Goal: Task Accomplishment & Management: Use online tool/utility

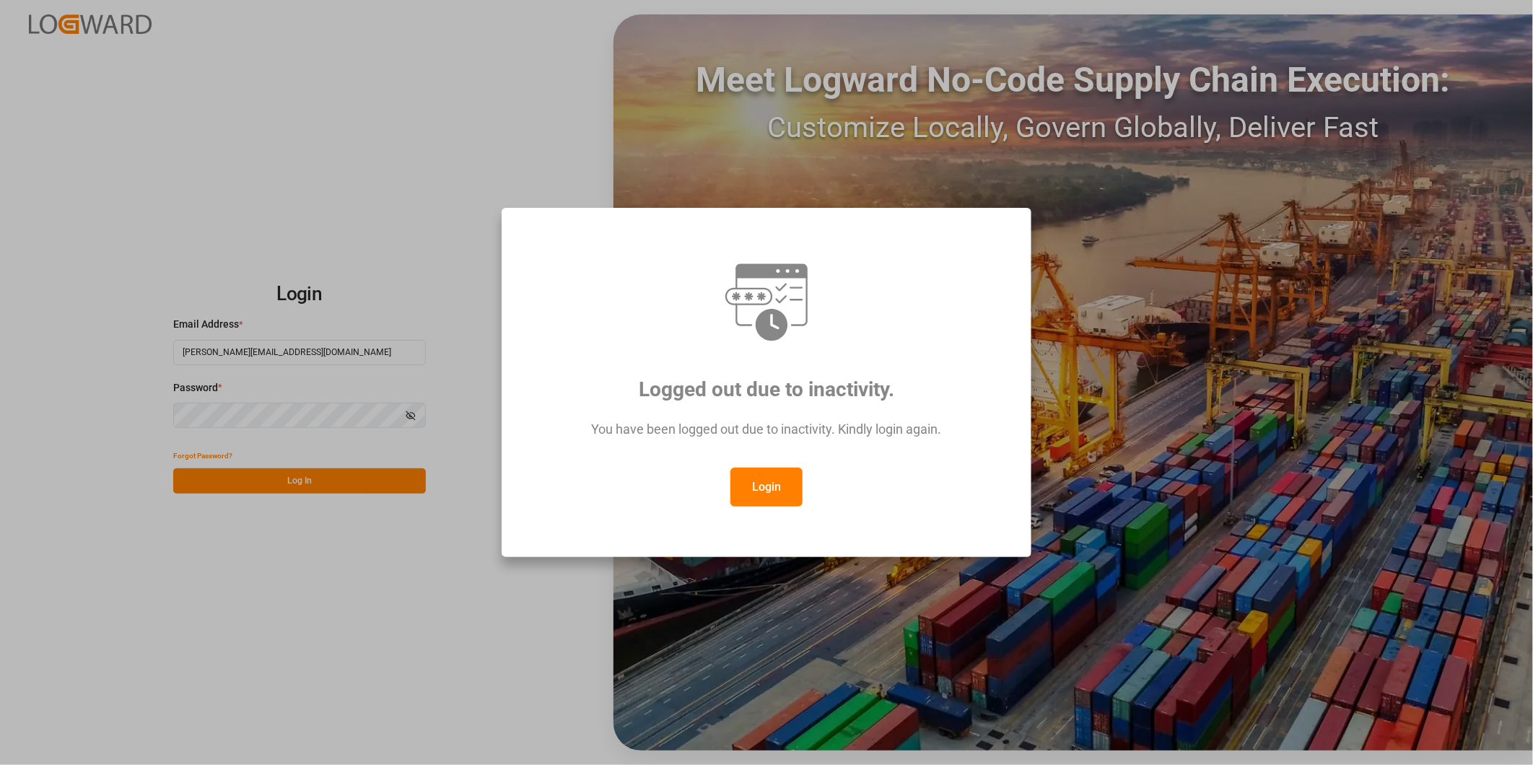
click at [756, 494] on button "Login" at bounding box center [766, 487] width 72 height 39
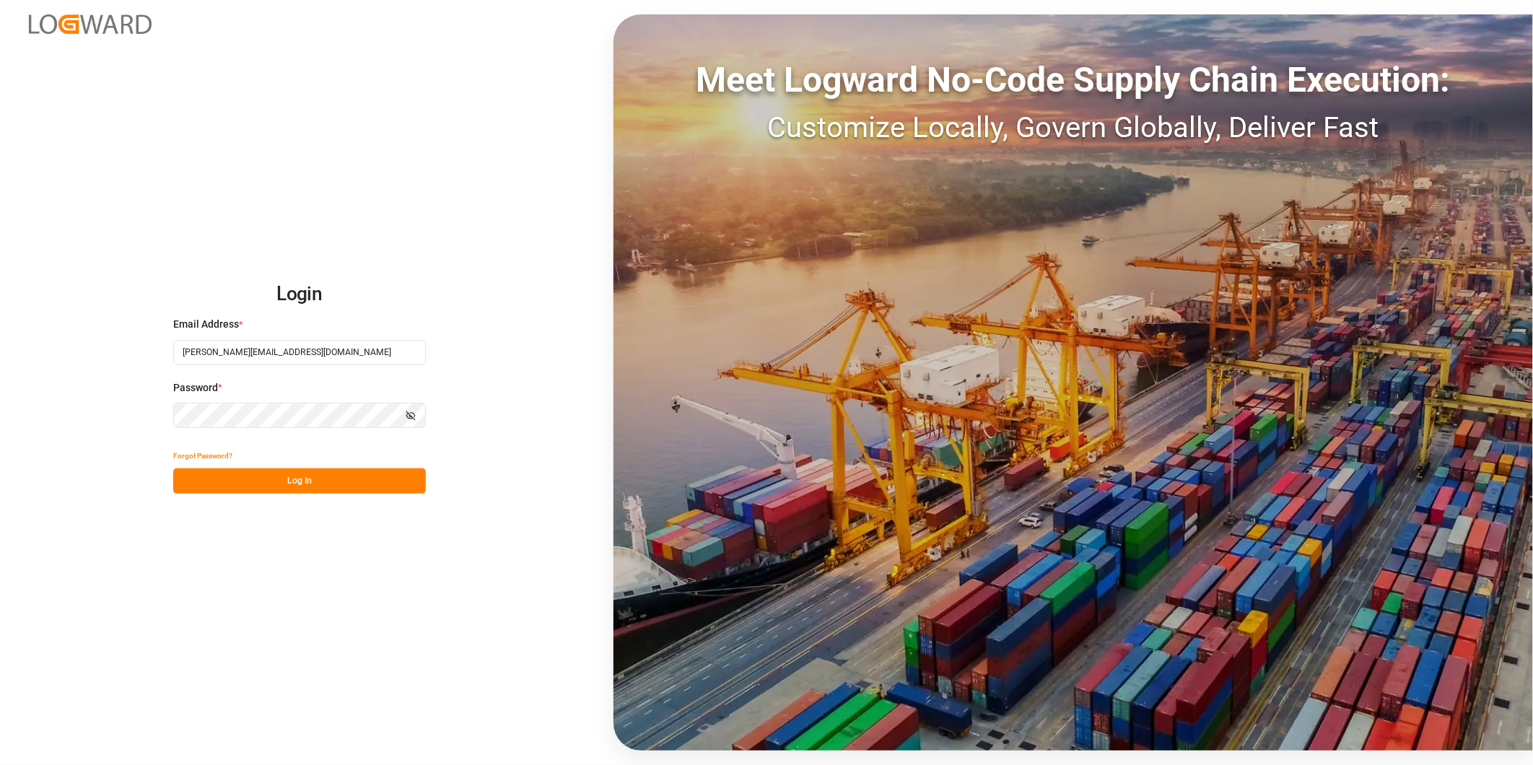
click at [320, 485] on button "Log In" at bounding box center [299, 480] width 253 height 25
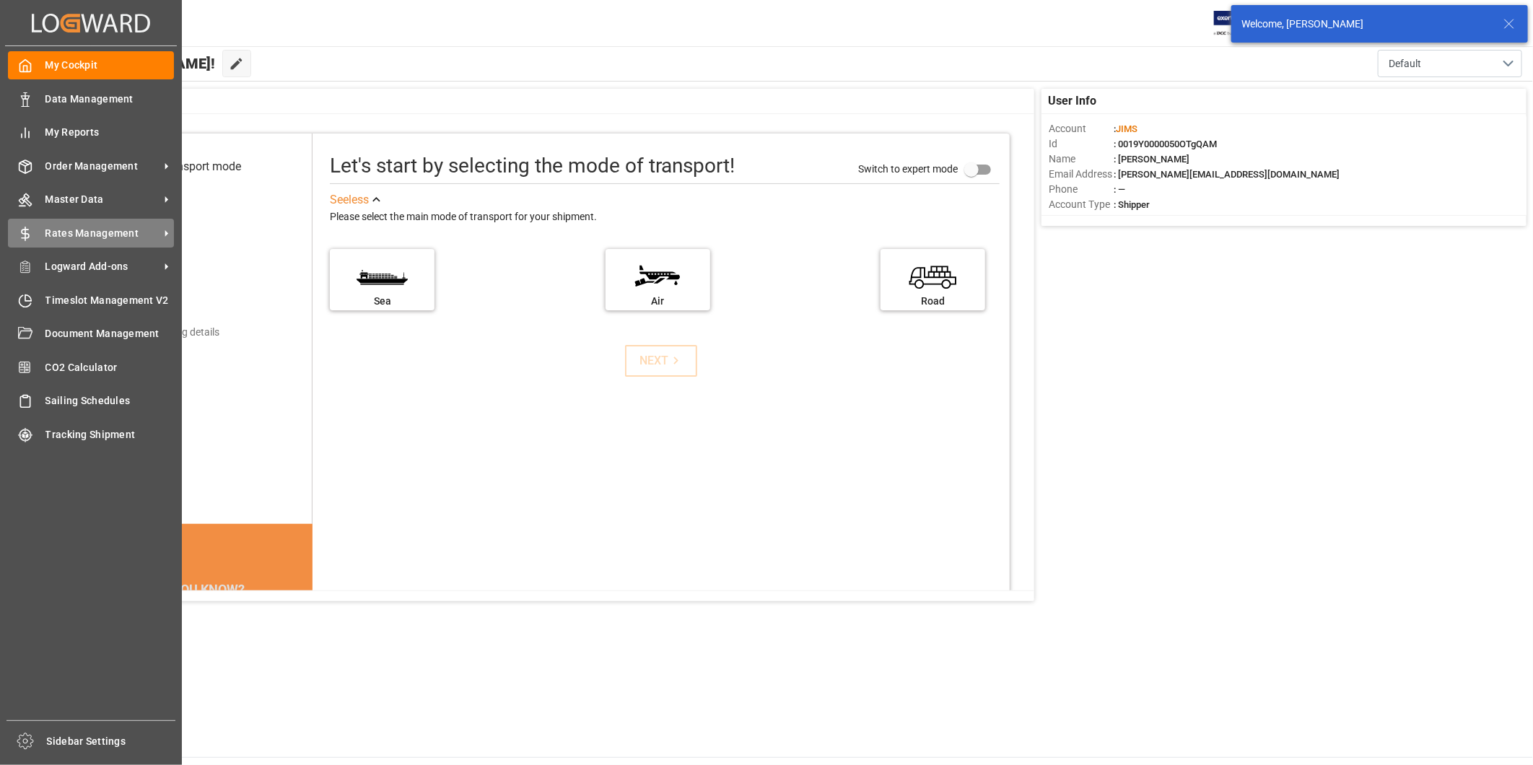
click at [114, 228] on span "Rates Management" at bounding box center [102, 233] width 114 height 15
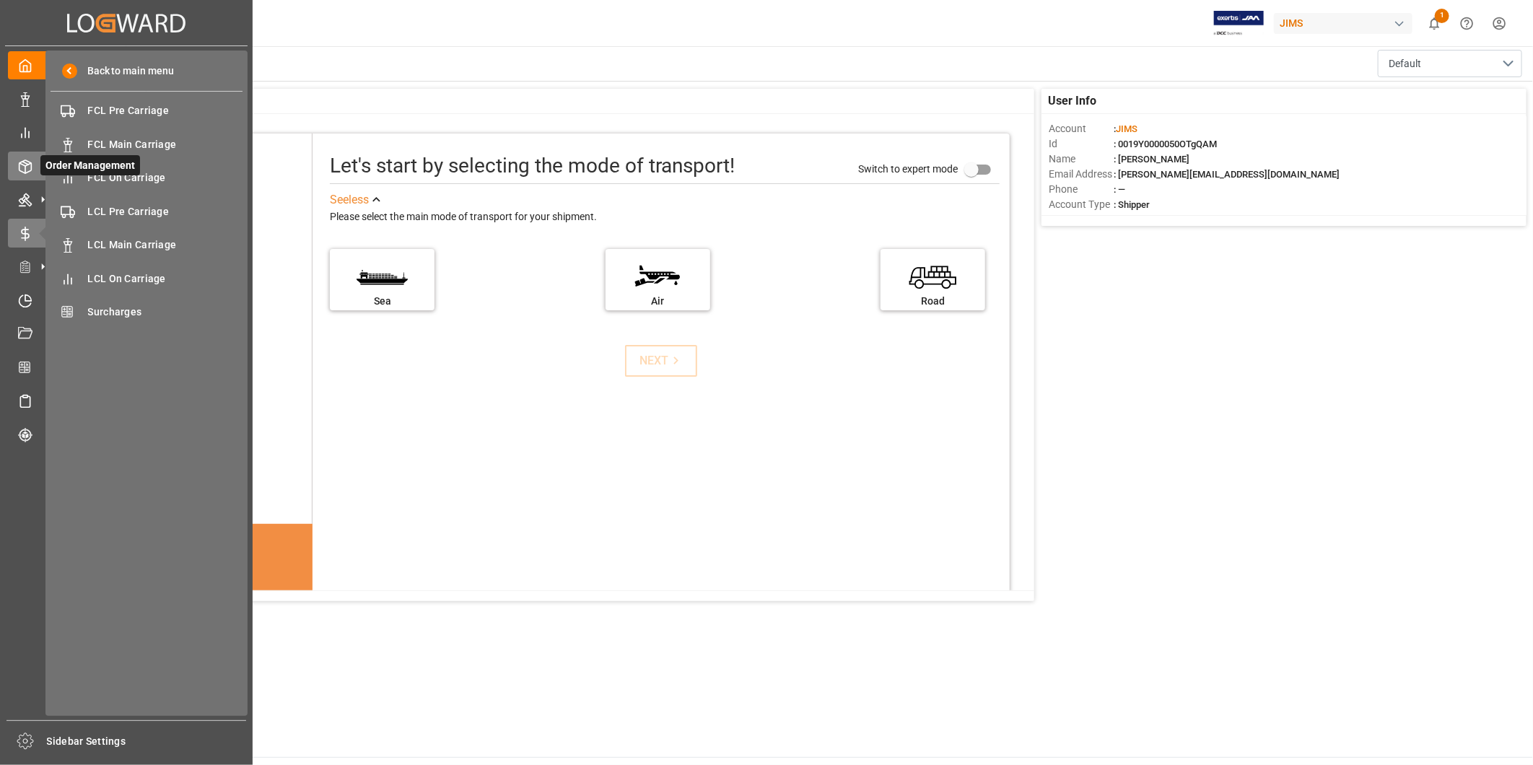
click at [42, 167] on span "Order Management" at bounding box center [90, 165] width 100 height 20
click at [130, 182] on span "Transport Order Booking" at bounding box center [165, 177] width 155 height 15
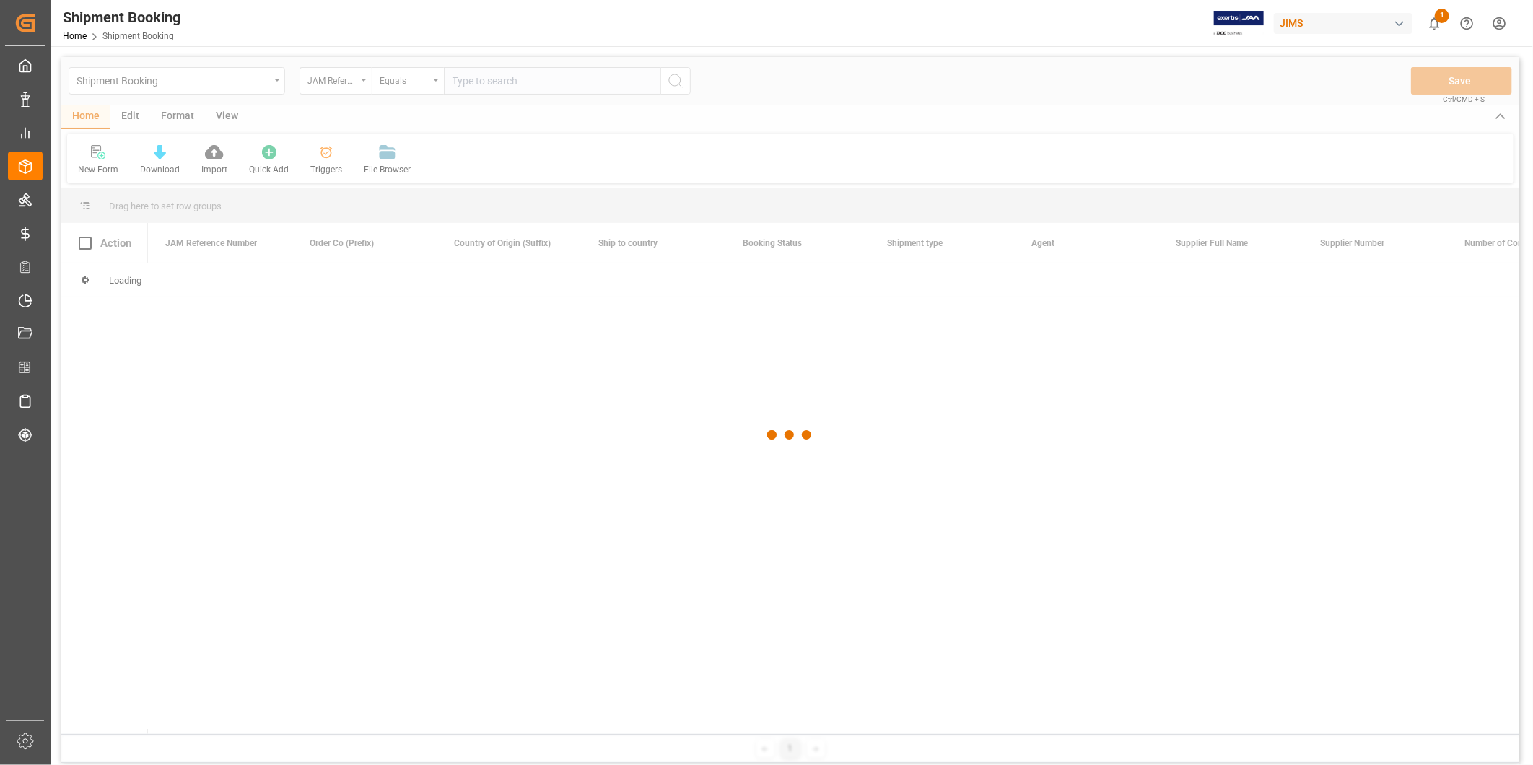
click at [543, 87] on div at bounding box center [790, 435] width 1458 height 756
click at [544, 85] on div at bounding box center [790, 435] width 1458 height 756
click at [544, 84] on div at bounding box center [790, 435] width 1458 height 756
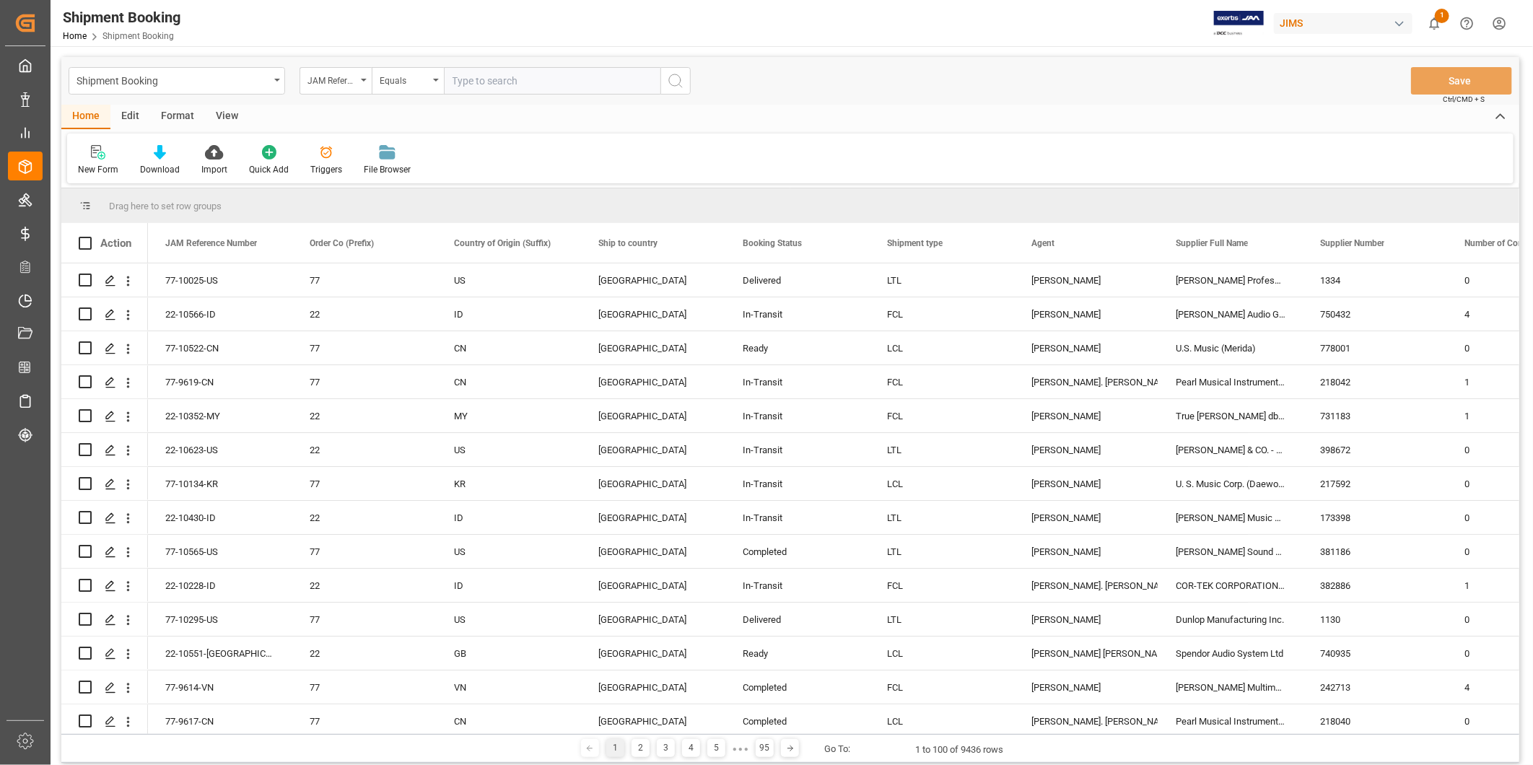
click at [544, 84] on input "text" at bounding box center [552, 80] width 216 height 27
paste input "22-10619-[GEOGRAPHIC_DATA]"
type input "22-10619-[GEOGRAPHIC_DATA]"
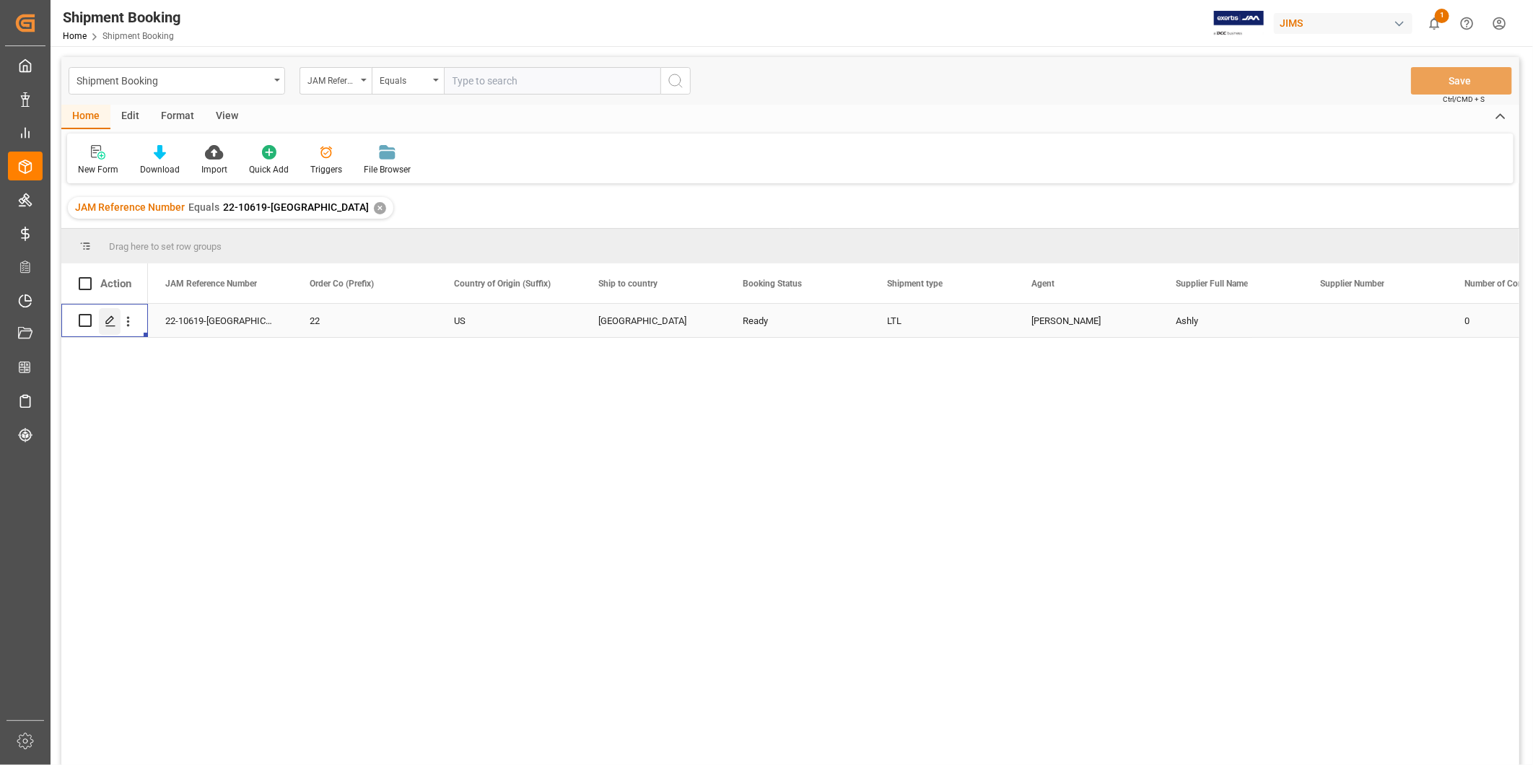
click at [115, 320] on icon "Press SPACE to select this row." at bounding box center [111, 321] width 12 height 12
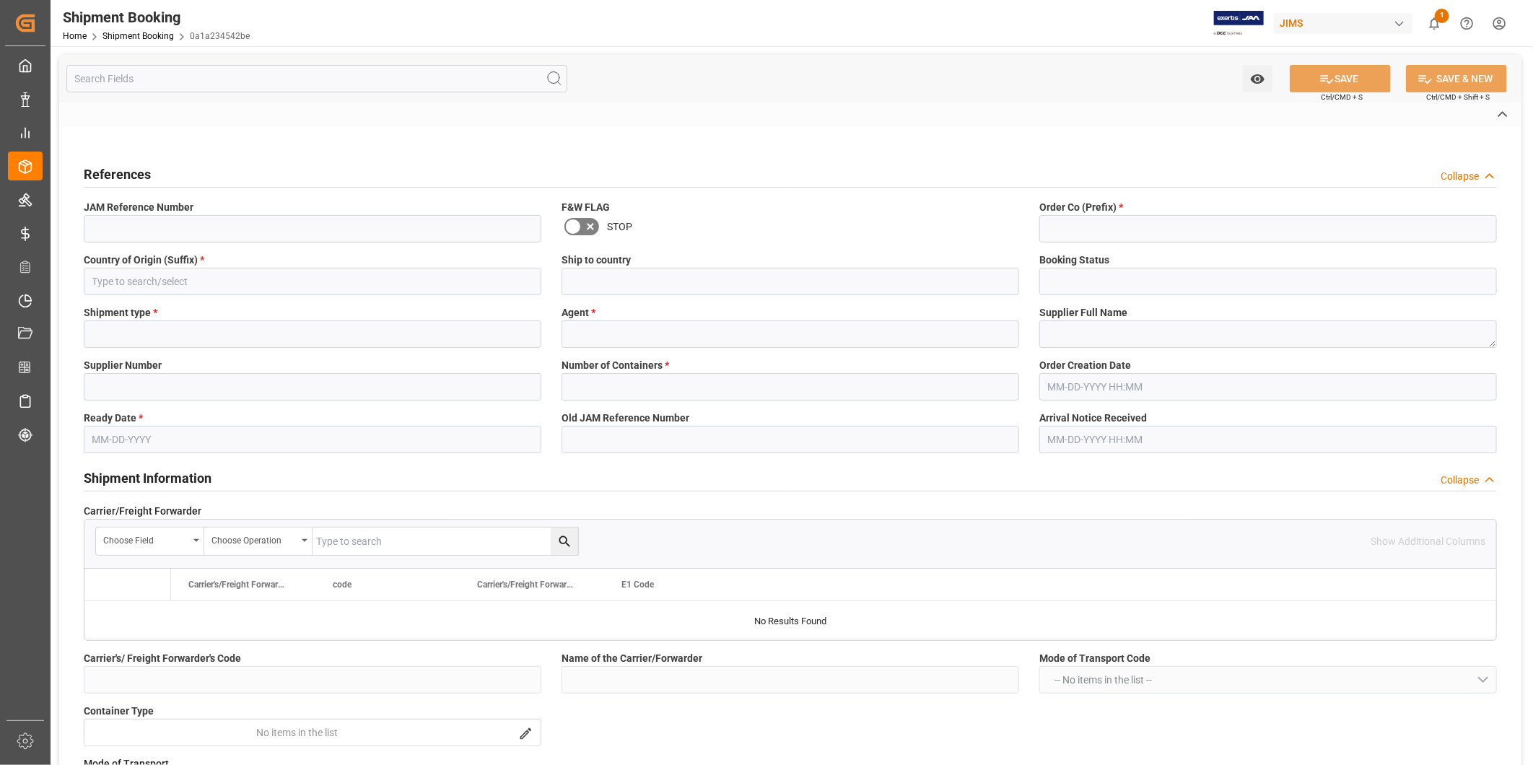
type input "USD"
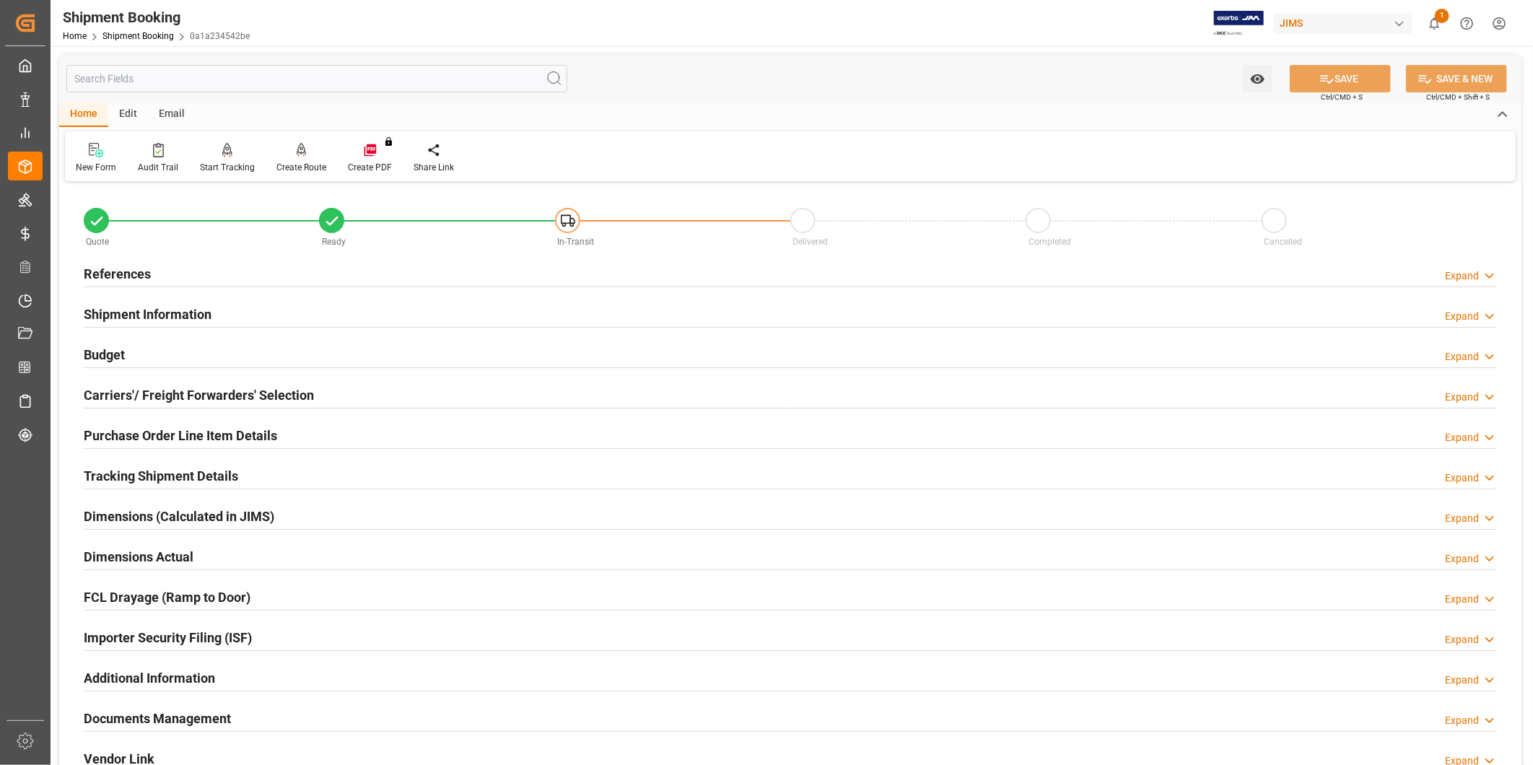
type input "6166.15"
click at [185, 362] on div "Budget Expand" at bounding box center [790, 353] width 1413 height 27
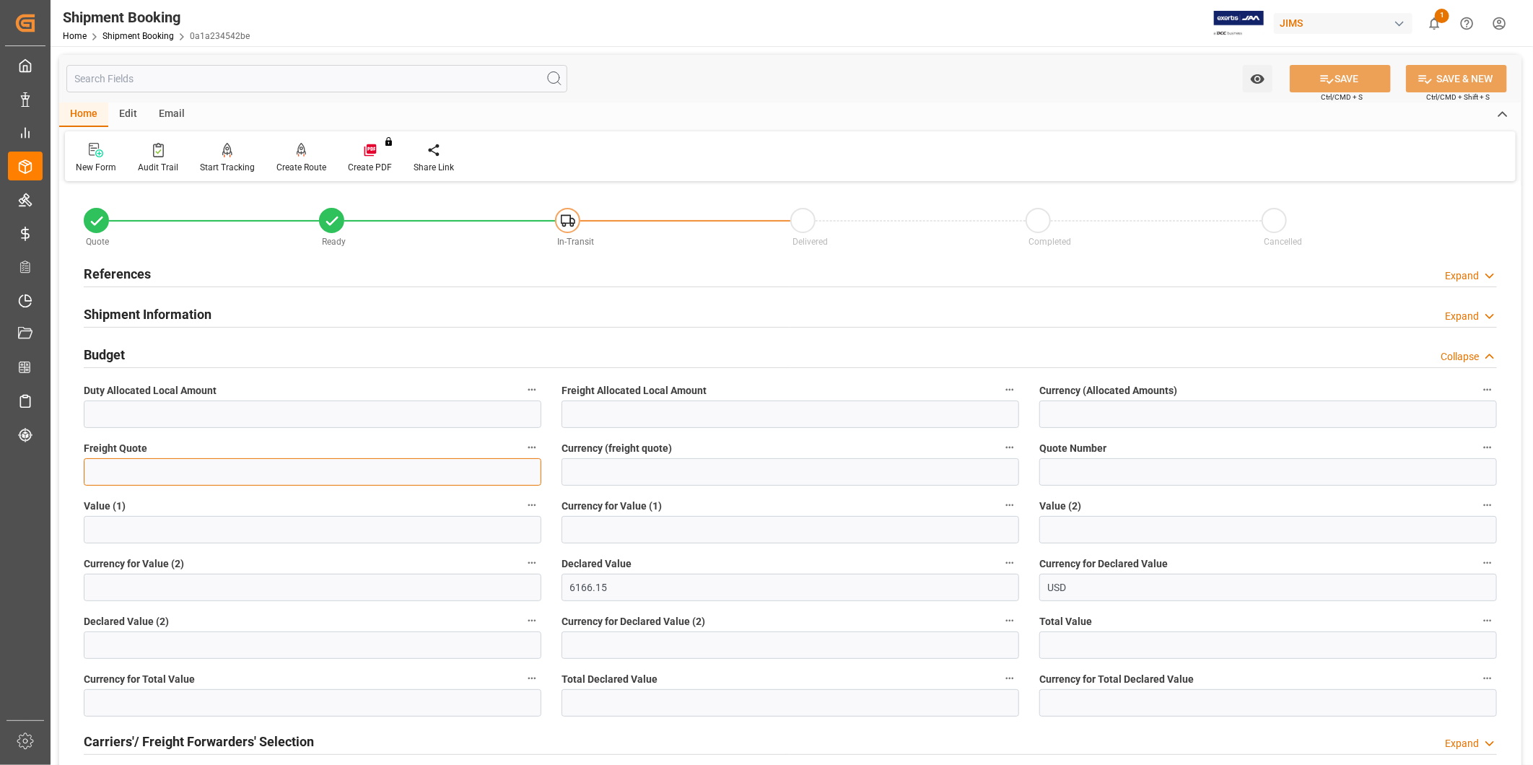
click at [216, 471] on input "text" at bounding box center [313, 471] width 458 height 27
type input "300"
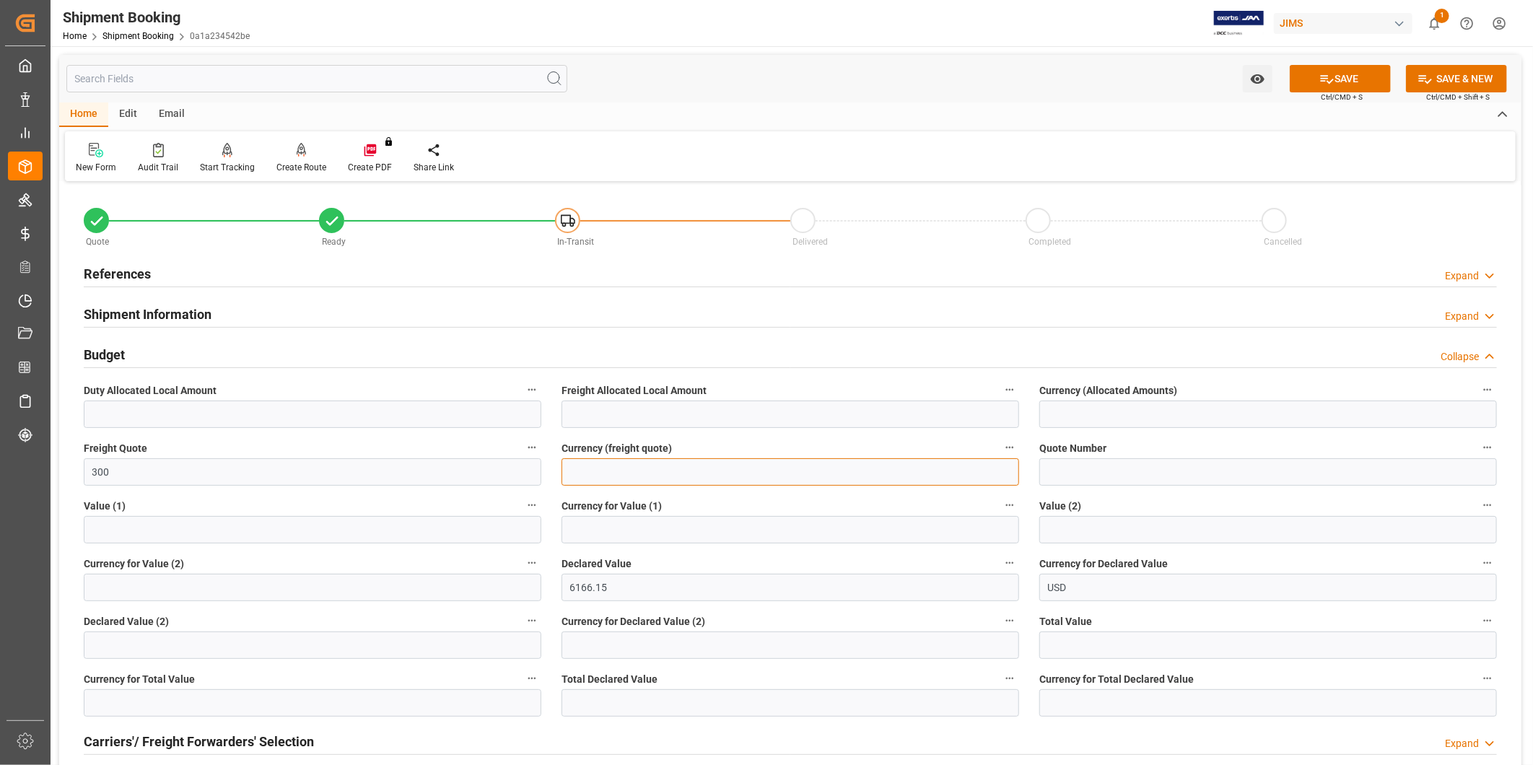
click at [665, 475] on input at bounding box center [790, 471] width 458 height 27
type input "USD"
type input "39.67"
type input "USD"
click at [1370, 87] on button "SAVE" at bounding box center [1340, 78] width 101 height 27
